Goal: Check status: Check status

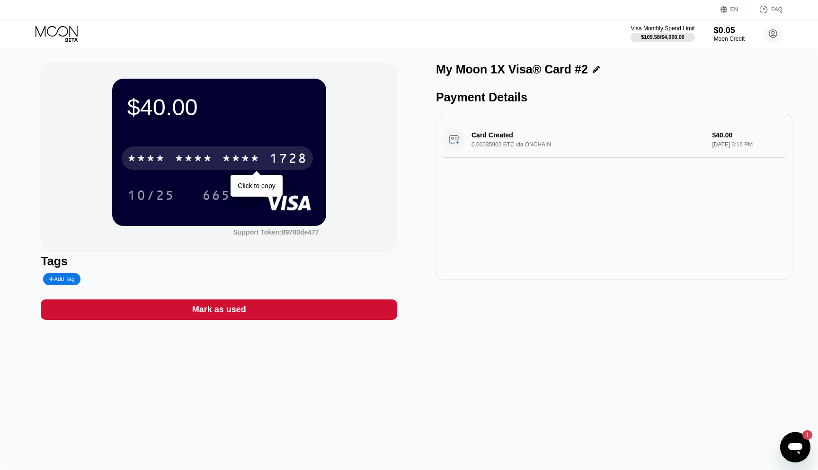
click at [203, 161] on div "* * * *" at bounding box center [194, 159] width 38 height 15
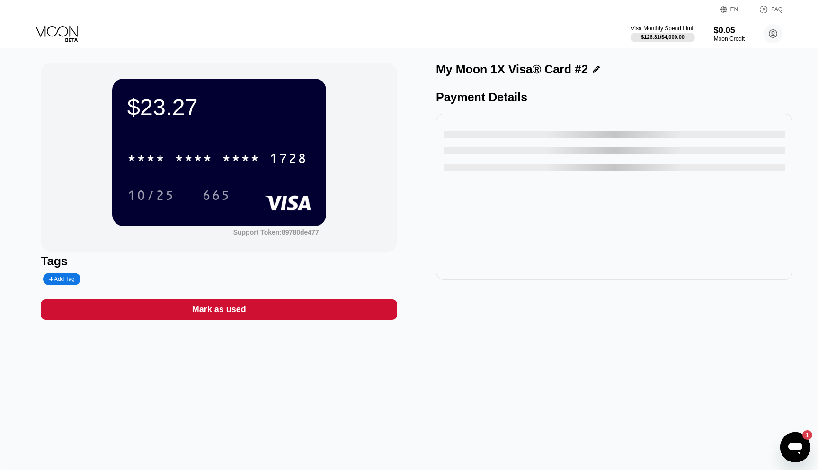
click at [217, 38] on div "Visa Monthly Spend Limit $126.31 / $4,000.00 $0.05 Moon Credit [PERSON_NAME][DO…" at bounding box center [409, 33] width 818 height 28
